Goal: Information Seeking & Learning: Learn about a topic

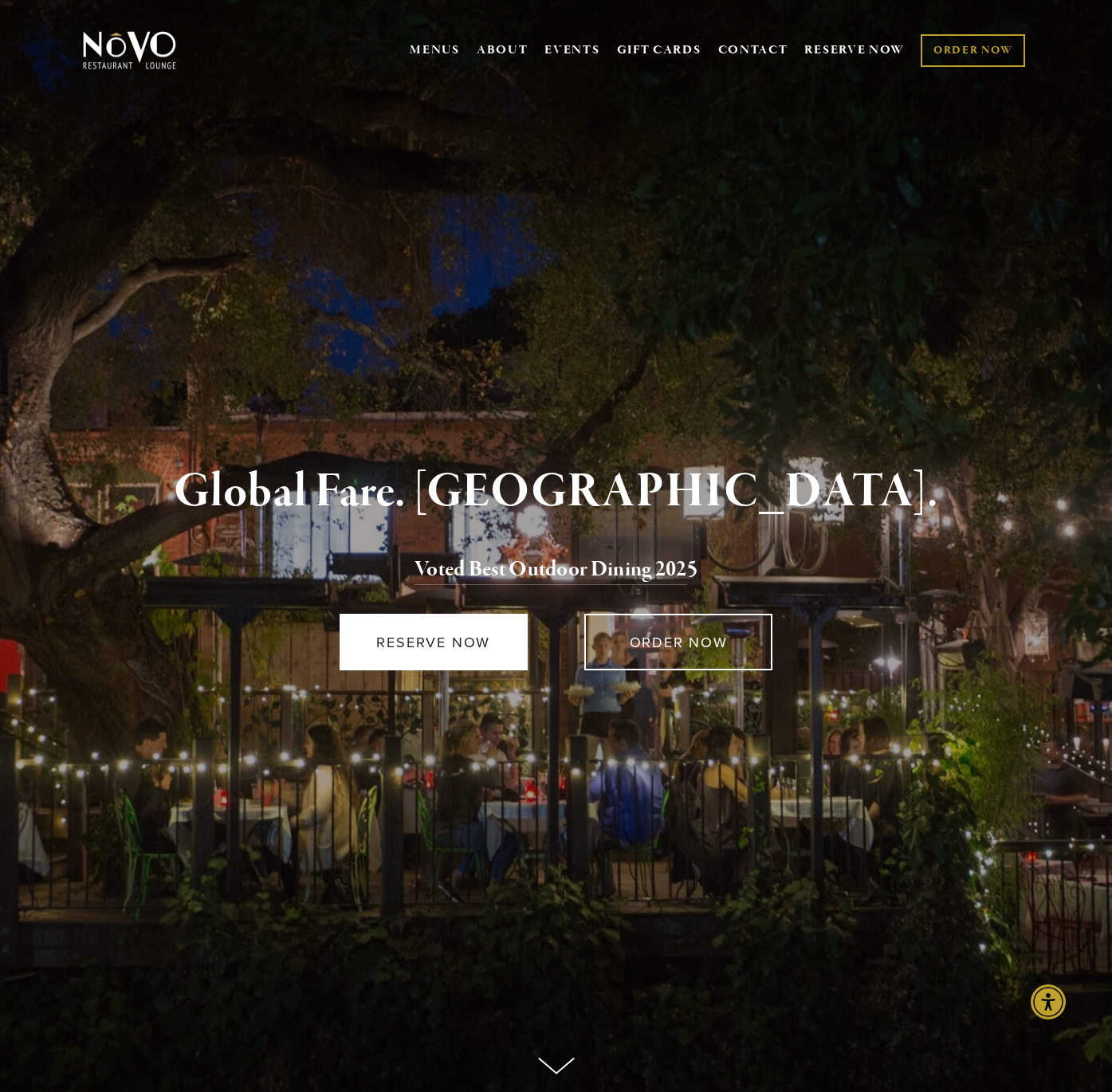
scroll to position [6, 0]
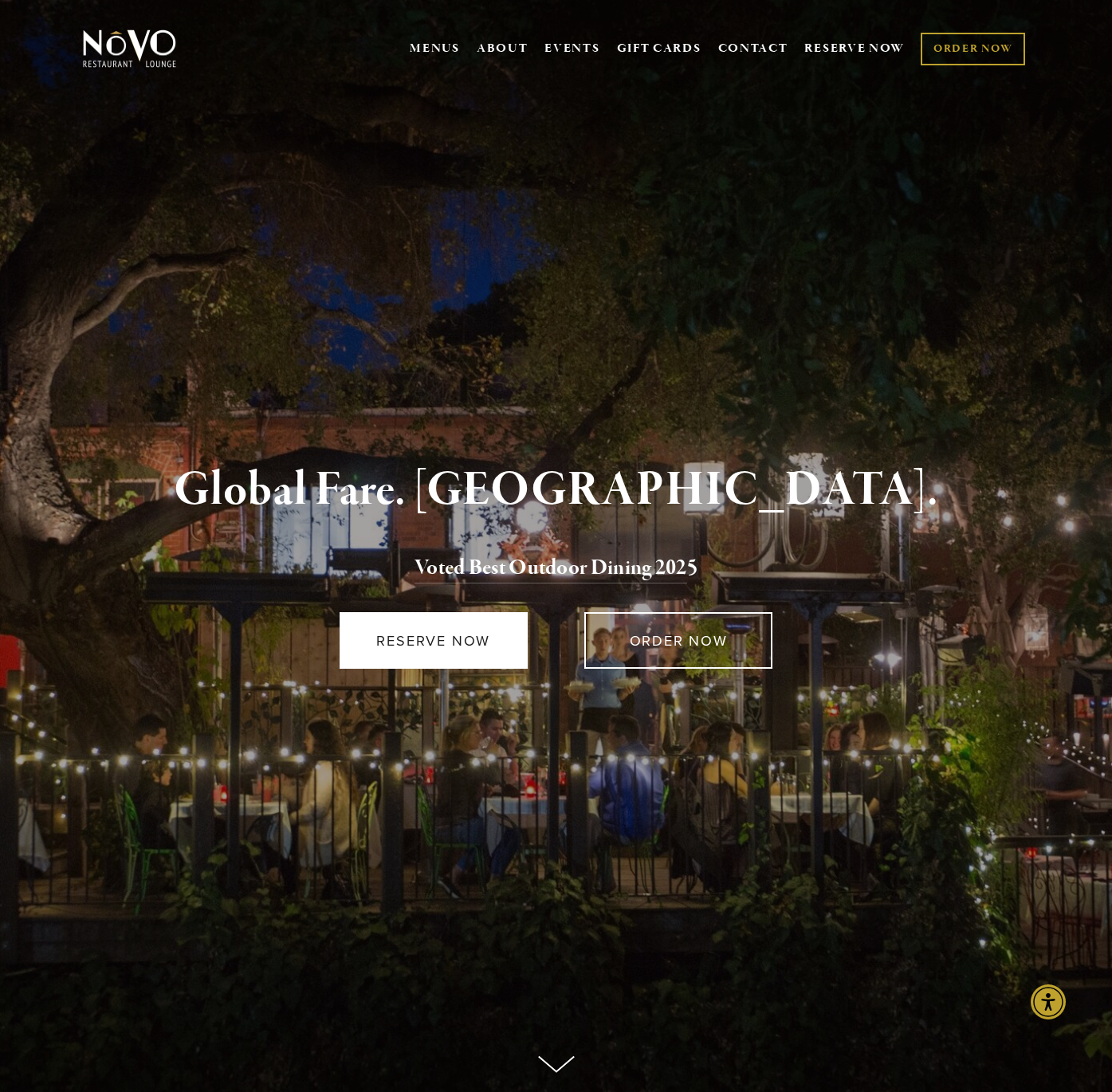
click at [478, 639] on link "RESERVE NOW" at bounding box center [434, 641] width 188 height 57
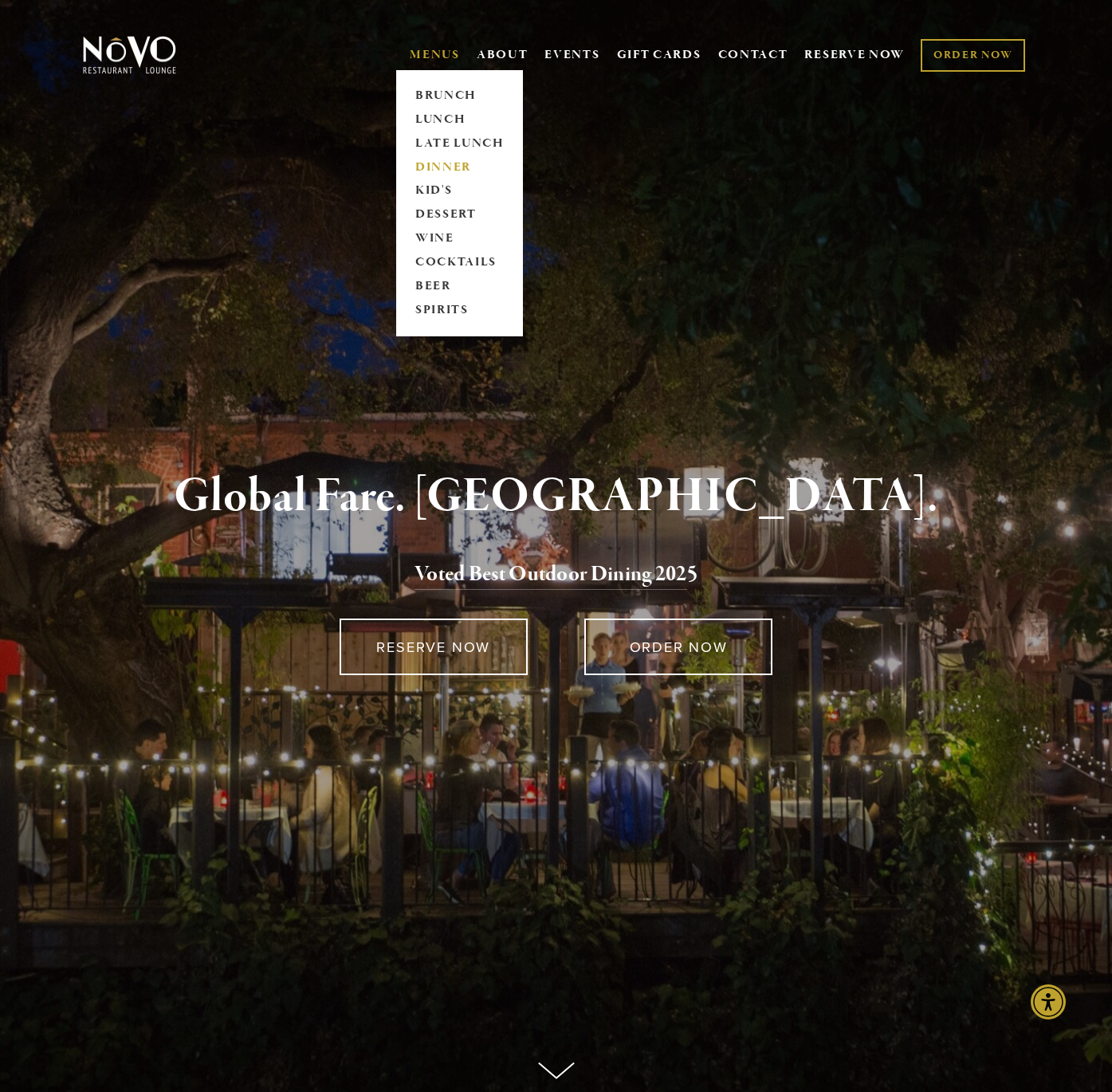
click at [442, 166] on link "DINNER" at bounding box center [459, 166] width 99 height 24
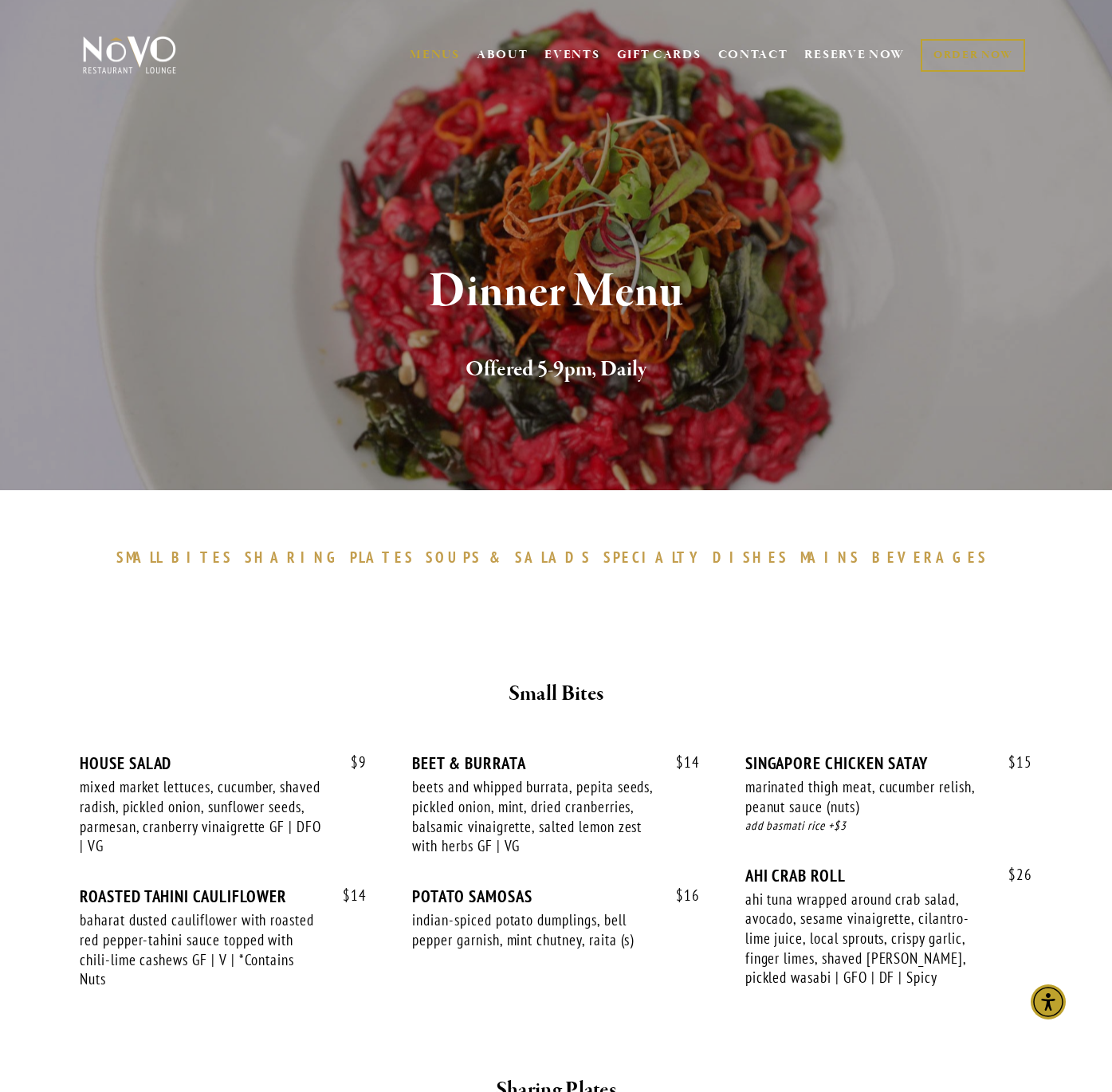
click at [872, 552] on span "BEVERAGES" at bounding box center [931, 557] width 117 height 19
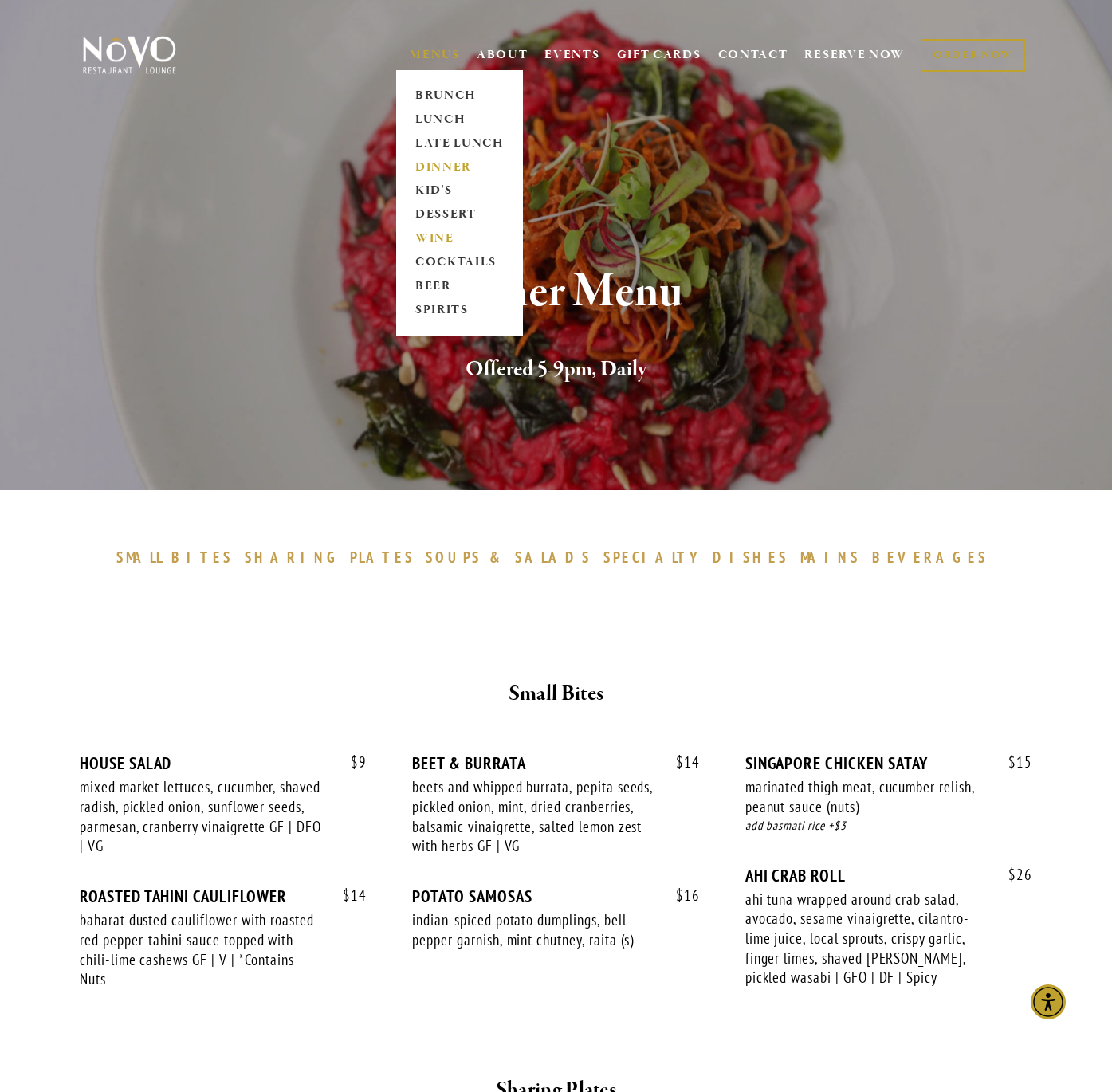
click at [433, 238] on link "WINE" at bounding box center [459, 239] width 99 height 24
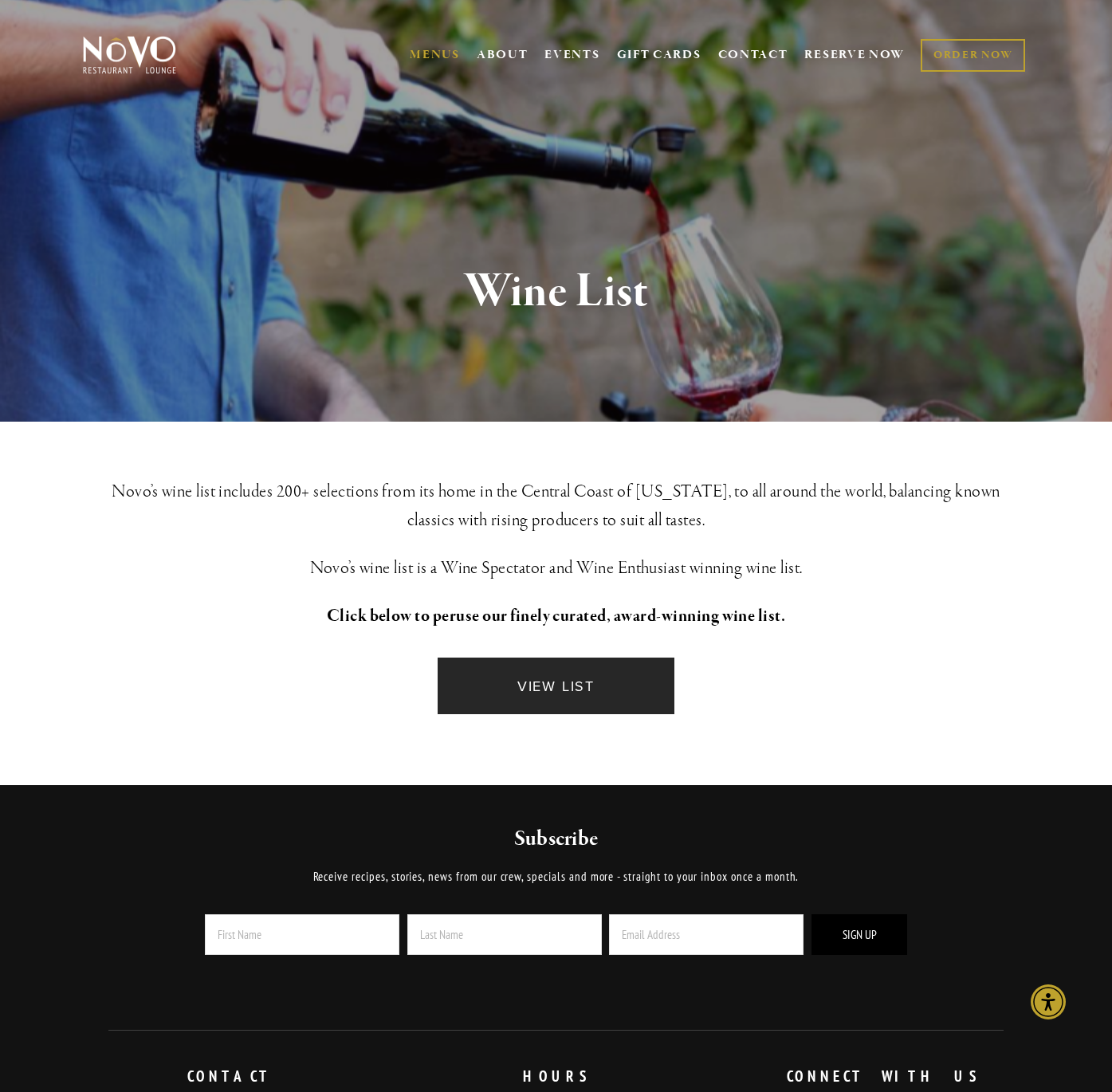
click at [628, 682] on link "VIEW LIST" at bounding box center [556, 686] width 237 height 57
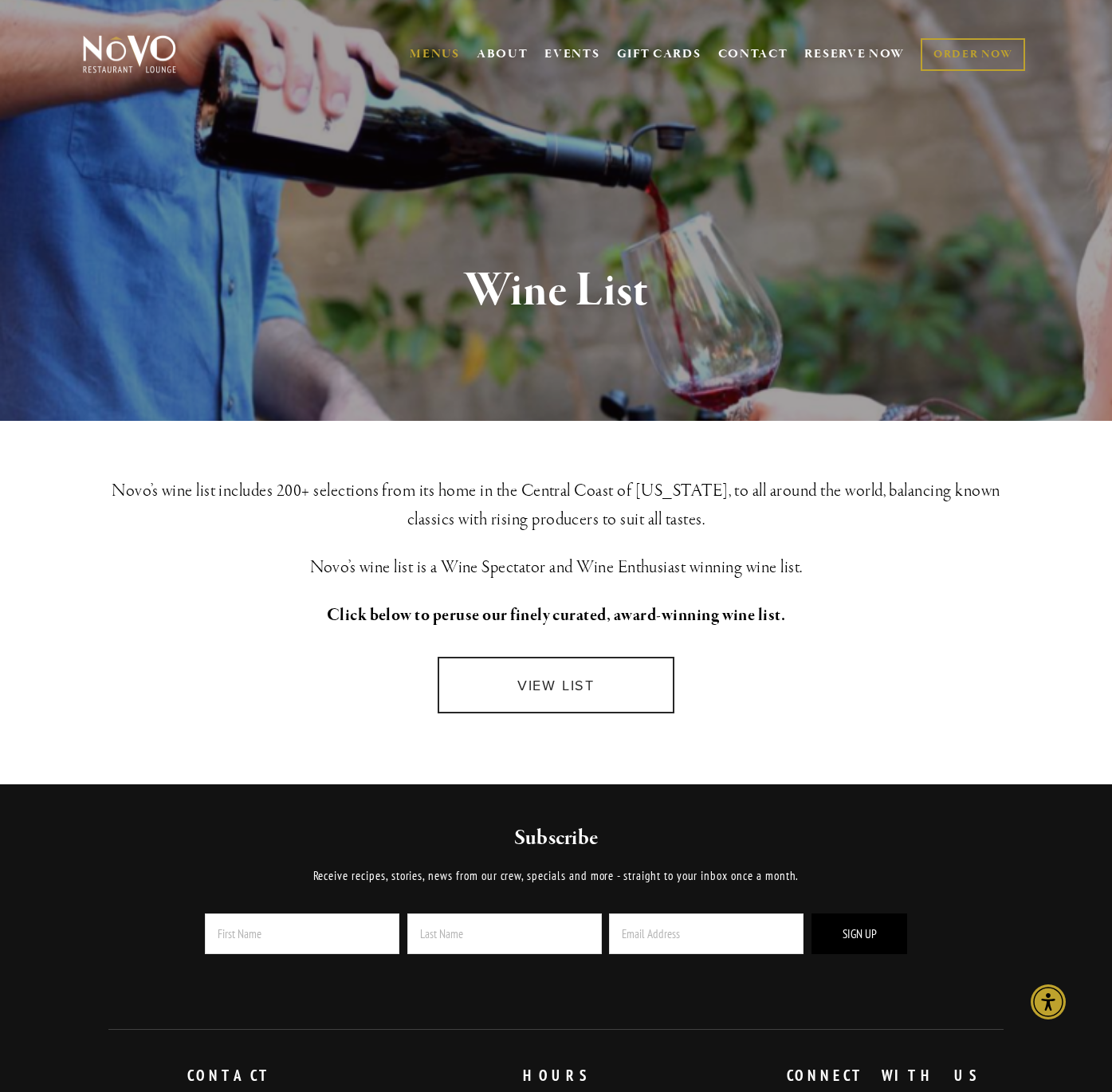
scroll to position [4, 0]
